Goal: Task Accomplishment & Management: Use online tool/utility

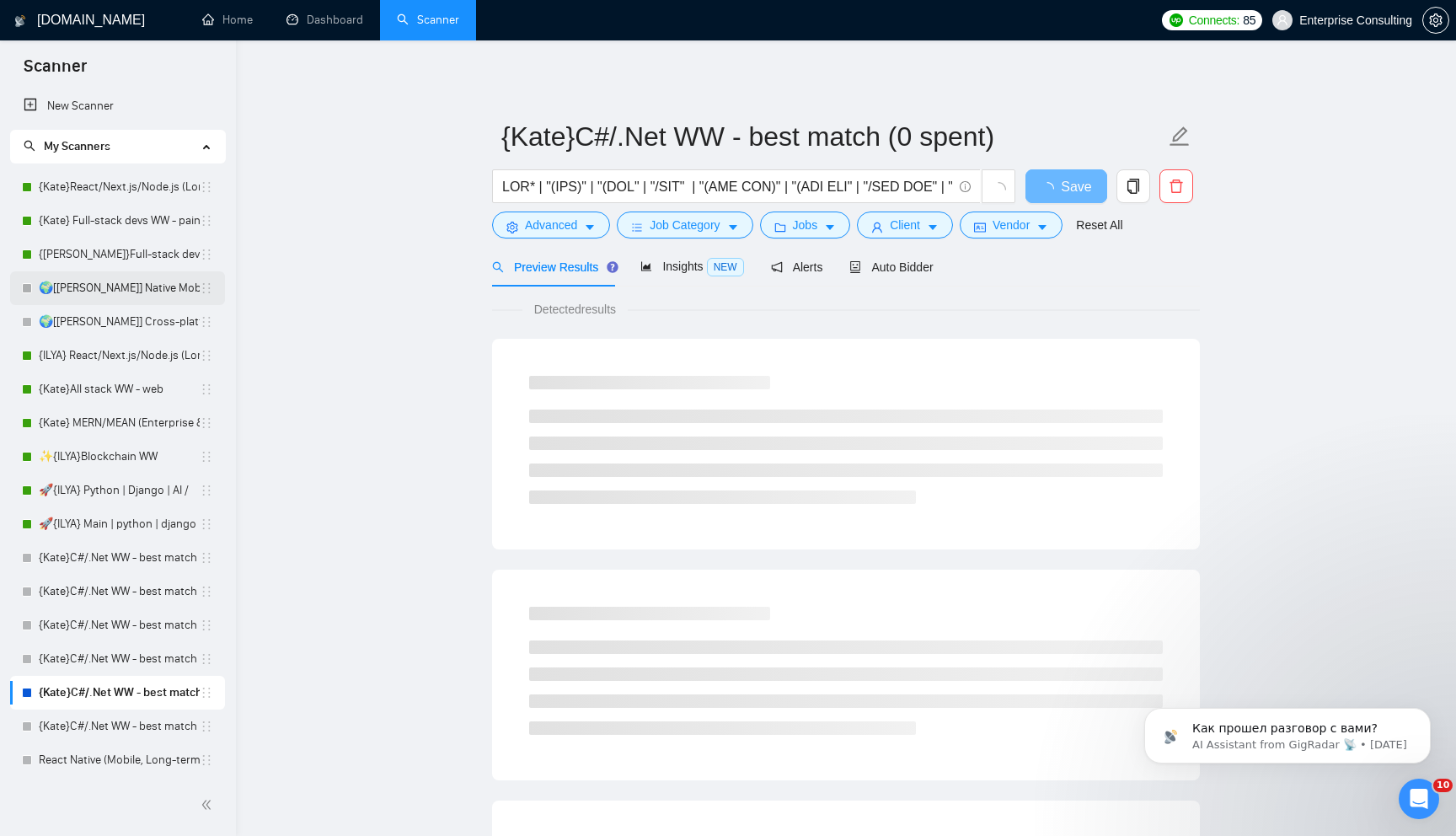
click at [121, 300] on link "🌍[[PERSON_NAME]] Native Mobile WW" at bounding box center [119, 288] width 161 height 34
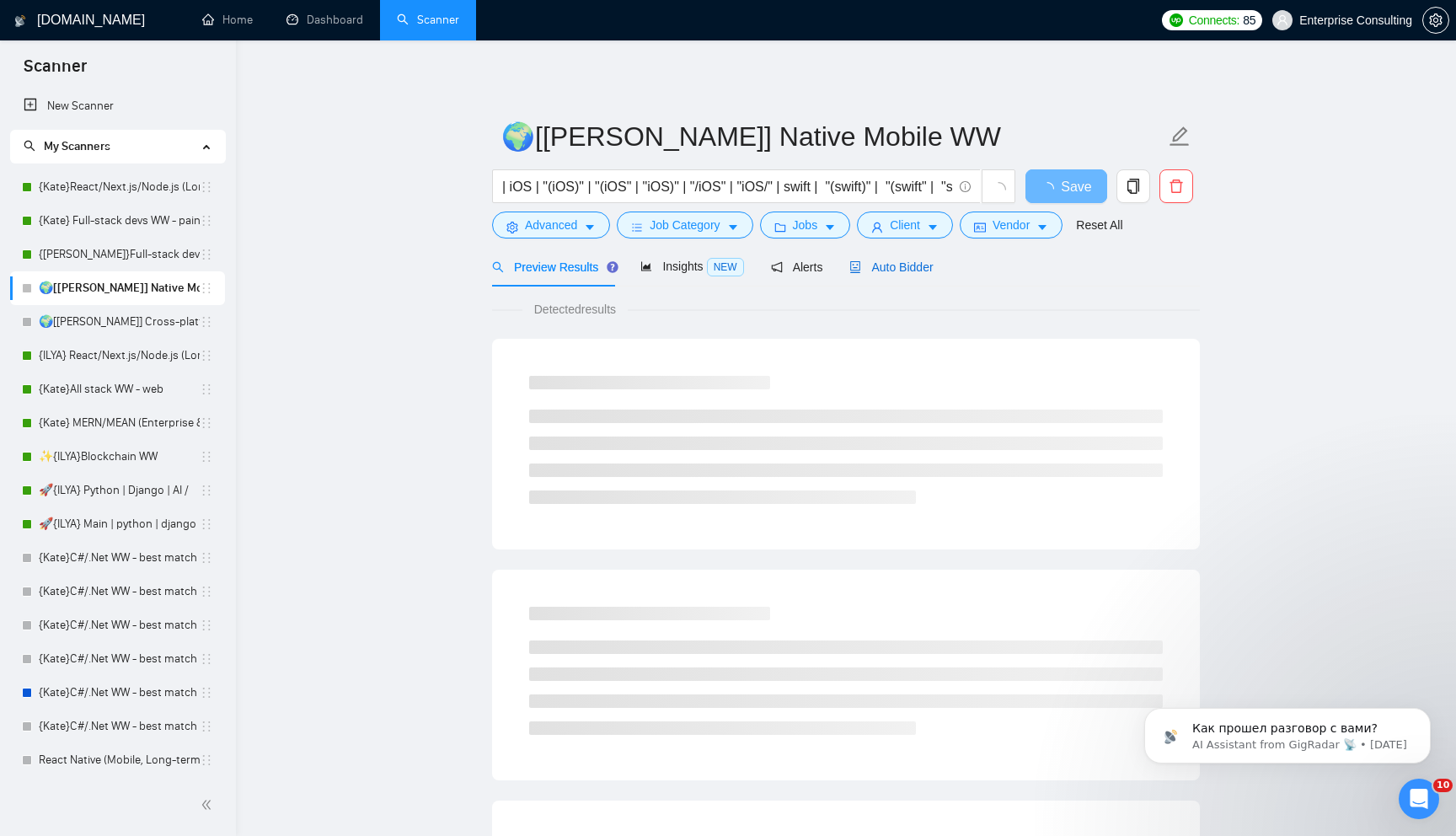
click at [881, 260] on span "Auto Bidder" at bounding box center [890, 267] width 84 height 14
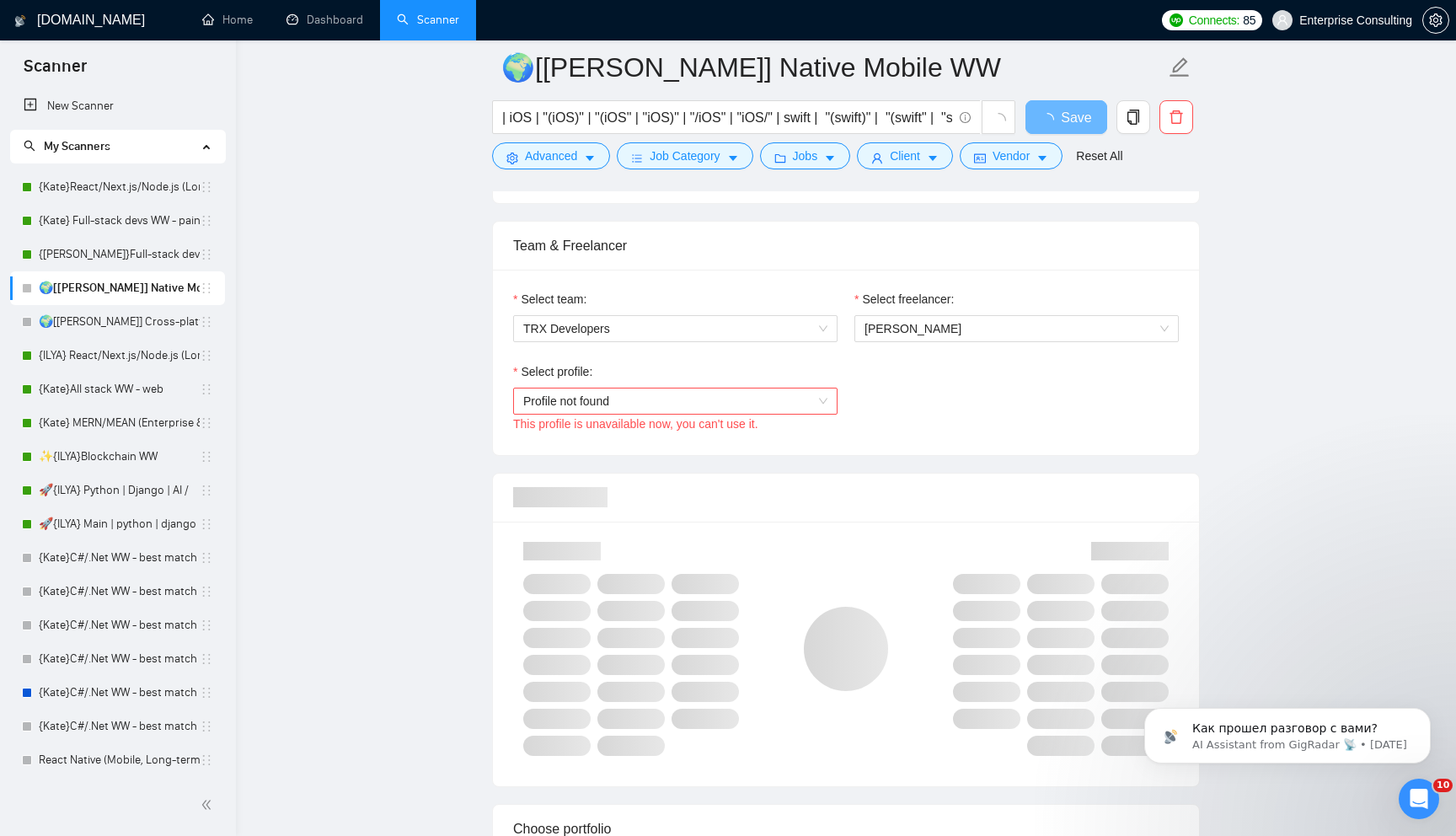
scroll to position [820, 0]
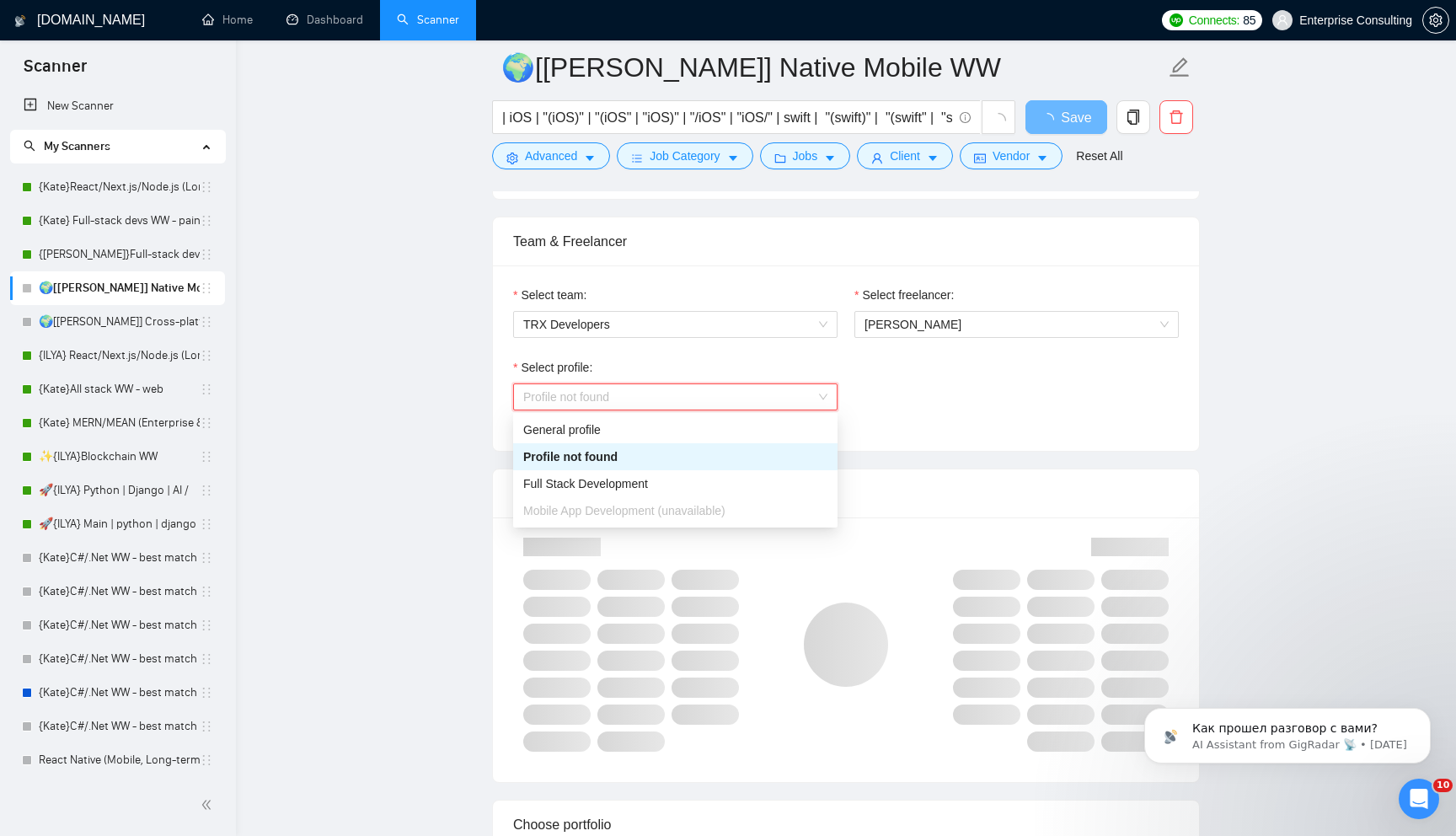
click at [753, 396] on span "Profile not found" at bounding box center [675, 396] width 304 height 25
click at [678, 514] on span "Mobile App Development (unavailable)" at bounding box center [624, 511] width 203 height 14
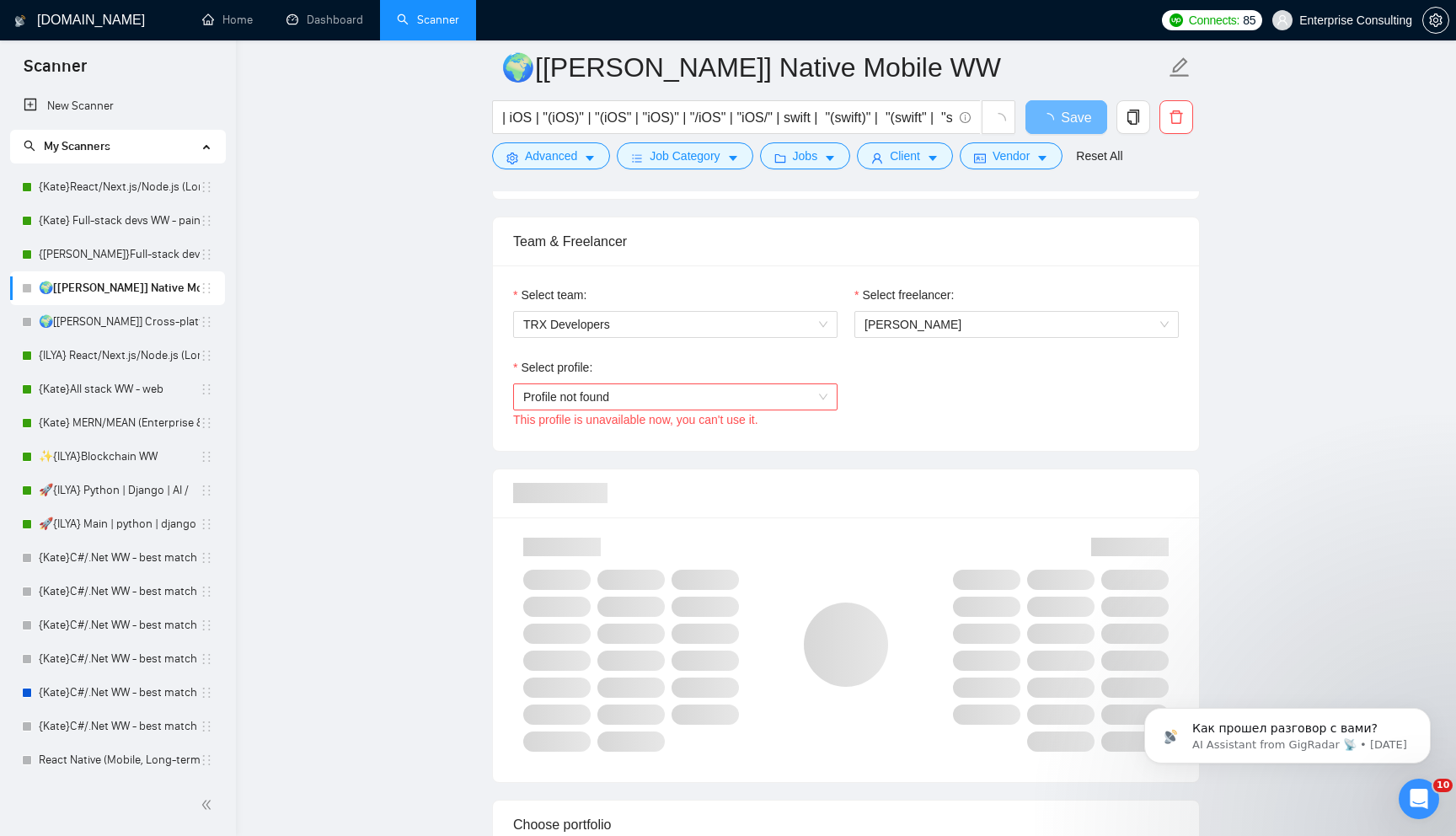
click at [916, 427] on div "Select profile: Profile not found This profile is unavailable now, you can't us…" at bounding box center [846, 394] width 683 height 72
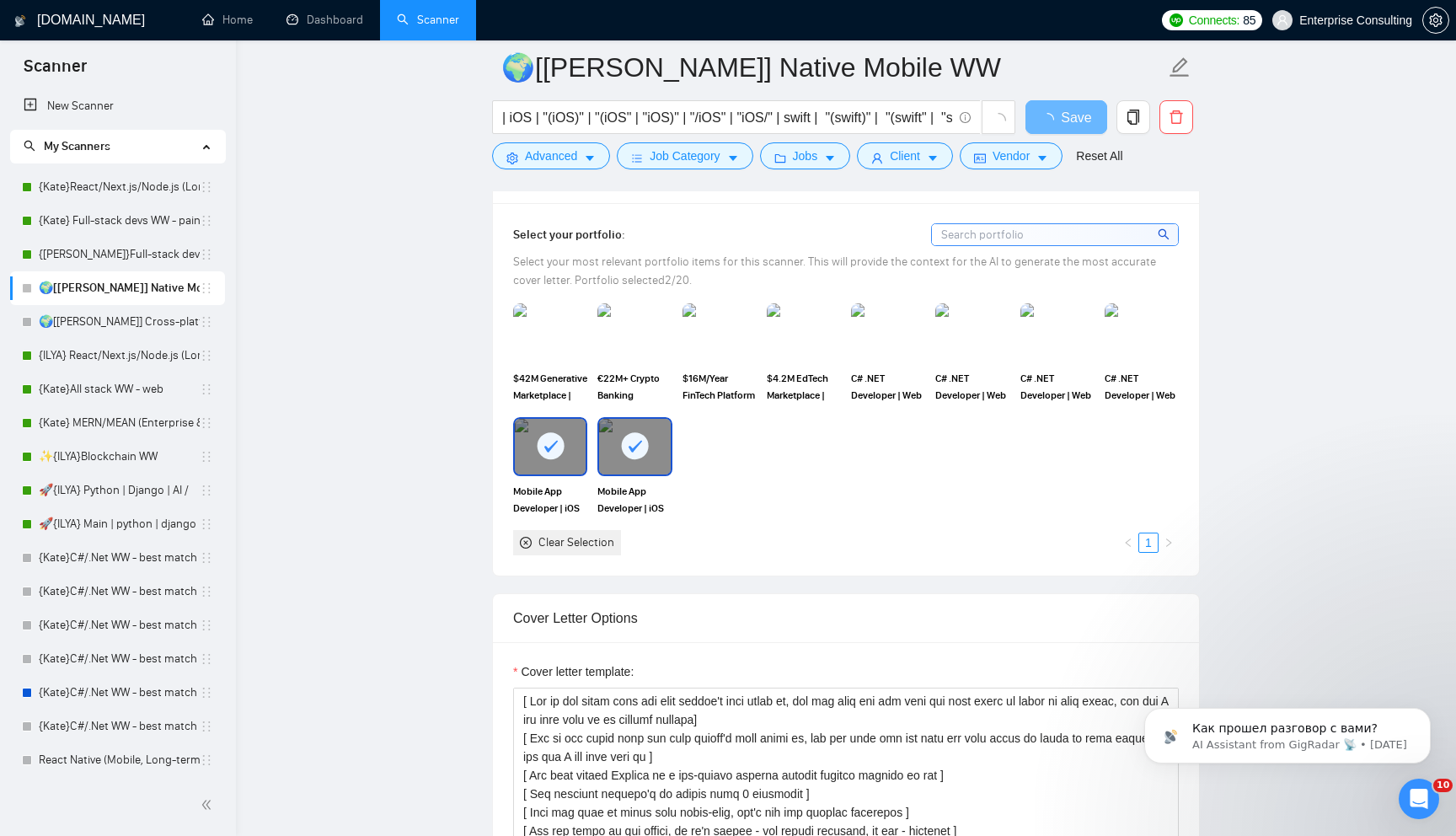
scroll to position [1467, 0]
